Goal: Transaction & Acquisition: Purchase product/service

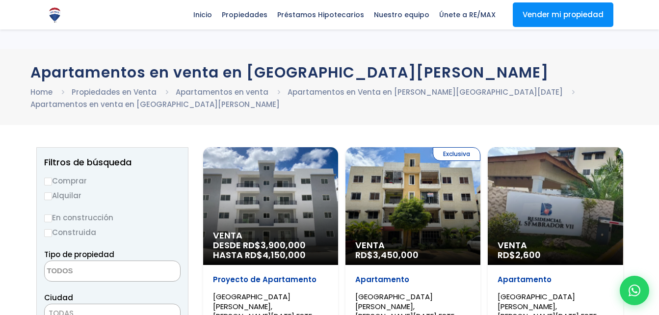
select select
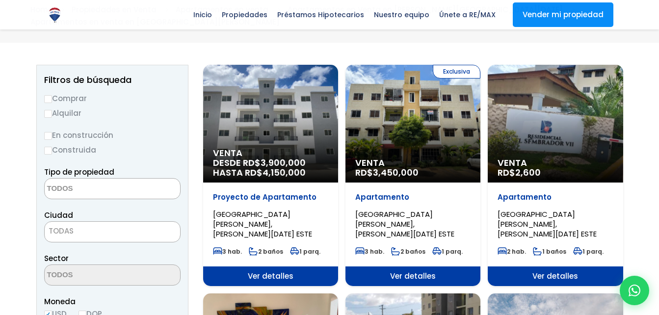
scroll to position [83, 0]
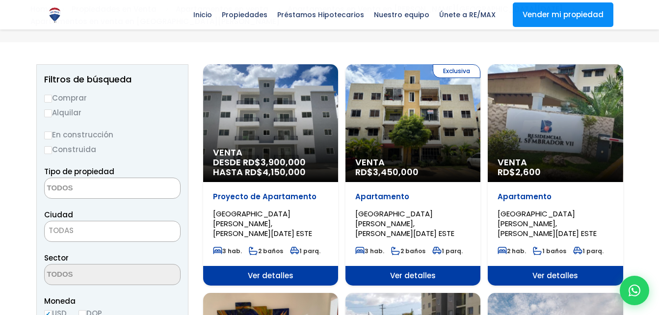
click at [301, 126] on div "Venta DESDE RD$ 3,900,000 HASTA RD$ 4,150,000" at bounding box center [270, 123] width 135 height 118
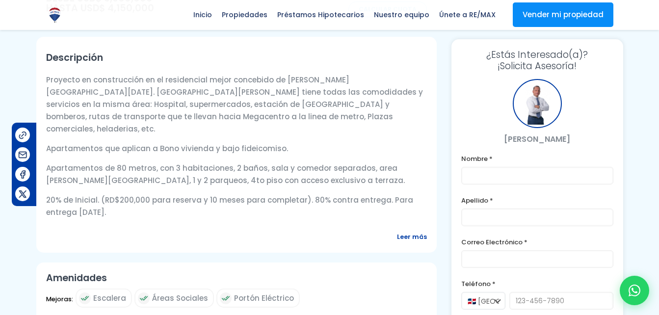
scroll to position [330, 0]
click at [401, 200] on div "Descripción Proyecto en construcción en el residencial mejor concebido de Santo…" at bounding box center [236, 144] width 400 height 216
click at [401, 230] on span "Leer más" at bounding box center [412, 236] width 30 height 12
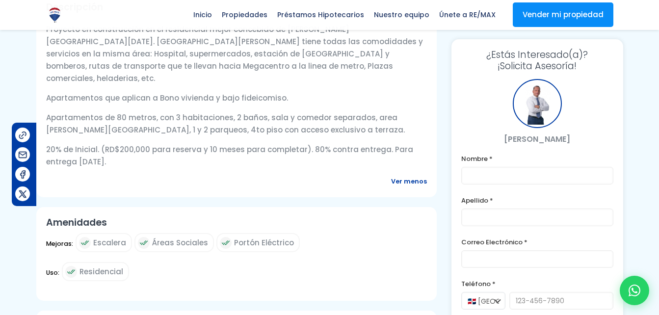
scroll to position [380, 0]
click at [631, 286] on icon at bounding box center [634, 290] width 13 height 13
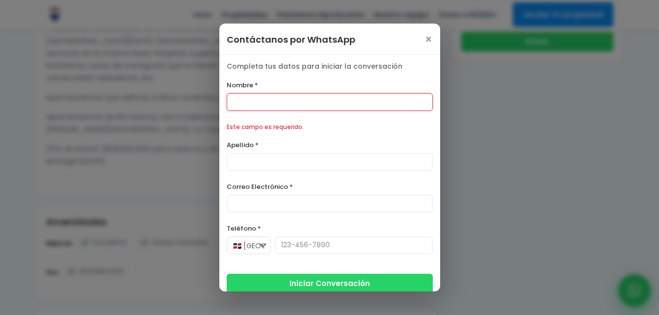
click at [631, 286] on div "Contáctanos por WhatsApp × Cuéntame qué buscas y preparo opciones a tu medida. …" at bounding box center [329, 157] width 659 height 315
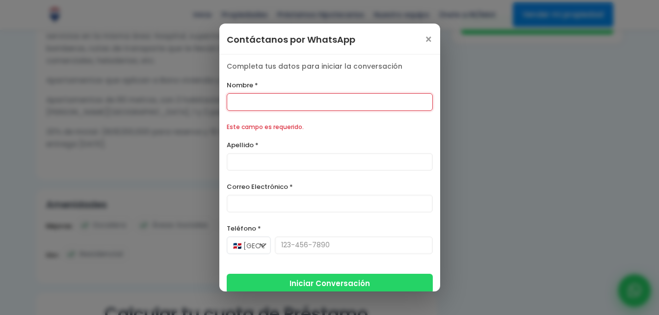
scroll to position [435, 0]
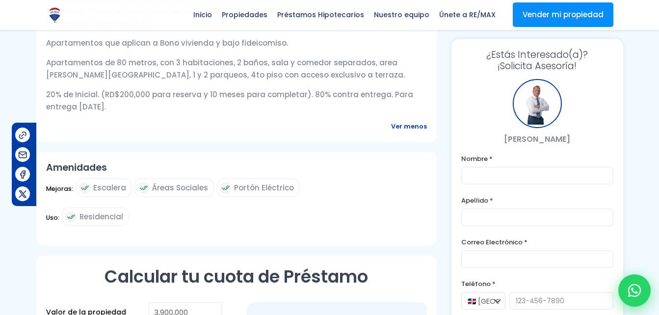
click at [631, 286] on icon at bounding box center [634, 290] width 13 height 13
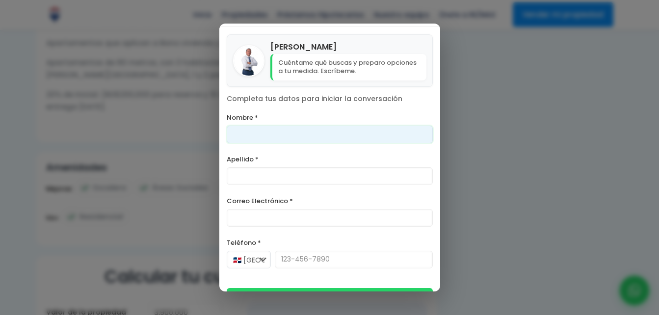
scroll to position [35, 0]
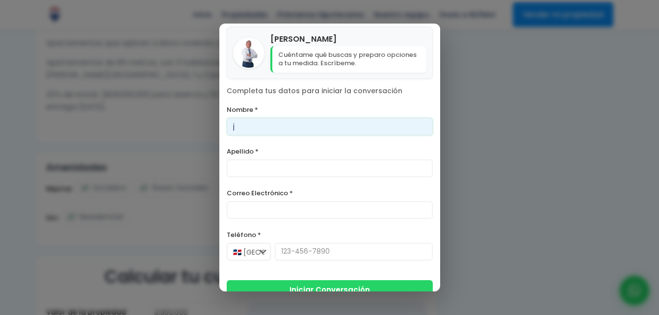
type input "julio"
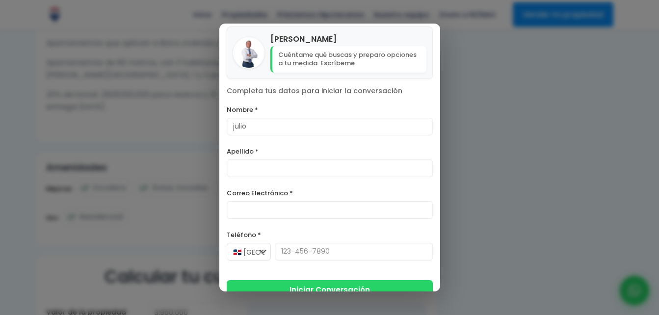
type input "abad"
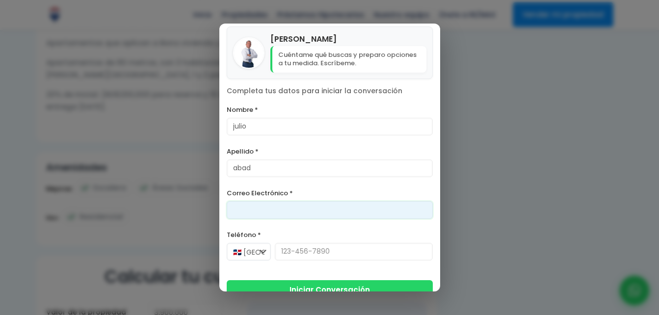
type input "julioalmeticoabad@gmail.com"
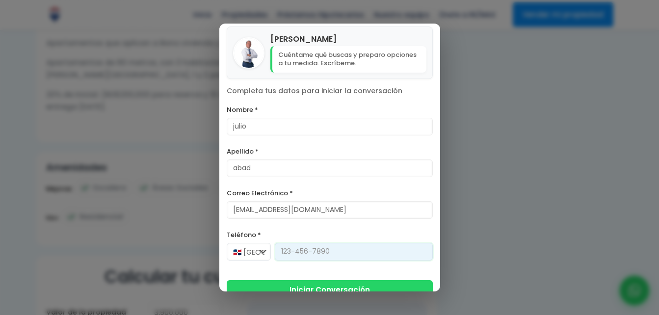
type input "809-343-0028"
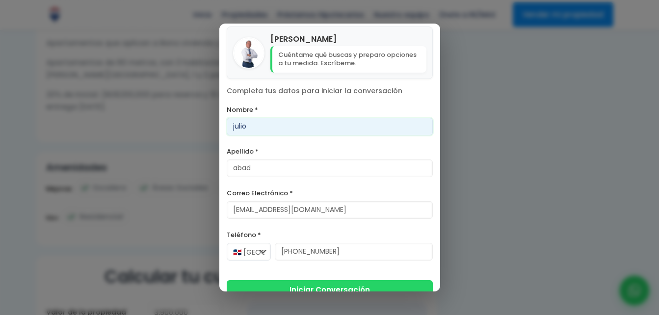
scroll to position [51, 0]
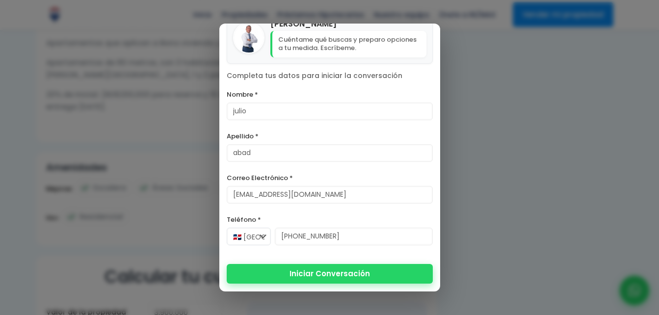
click at [309, 274] on button "Iniciar Conversación" at bounding box center [330, 274] width 206 height 20
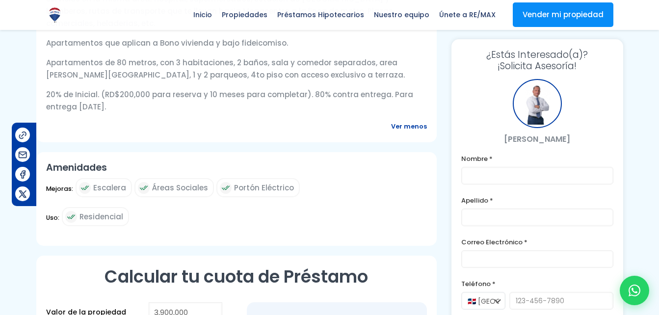
drag, startPoint x: 227, startPoint y: 0, endPoint x: 334, endPoint y: 227, distance: 250.9
click at [323, 203] on div "Amenidades Mejoras: Escalera Áreas Sociales Portón Eléctrico Uso: Residencial" at bounding box center [236, 199] width 400 height 94
